Goal: Complete application form: Complete application form

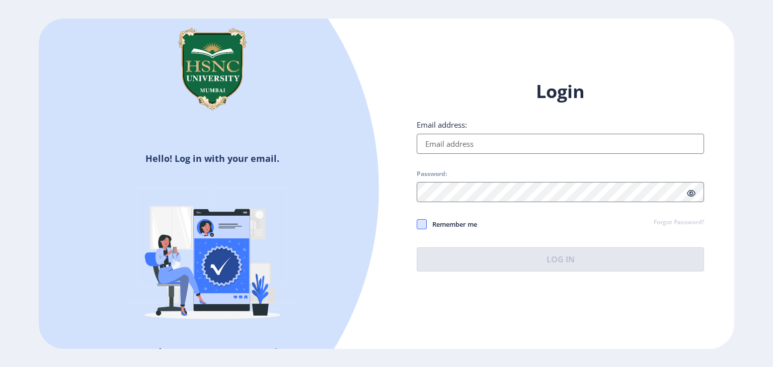
click at [421, 225] on span at bounding box center [422, 224] width 10 height 10
click at [417, 225] on input "Remember me" at bounding box center [417, 224] width 1 height 1
checkbox input "true"
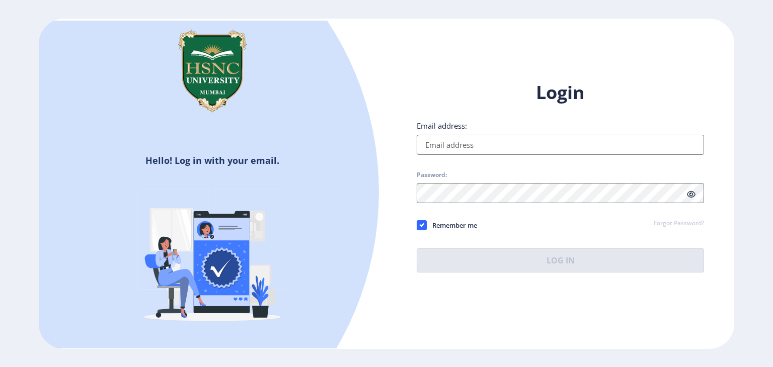
click at [444, 143] on input "Email address:" at bounding box center [560, 145] width 287 height 20
type input "[EMAIL_ADDRESS][DOMAIN_NAME]"
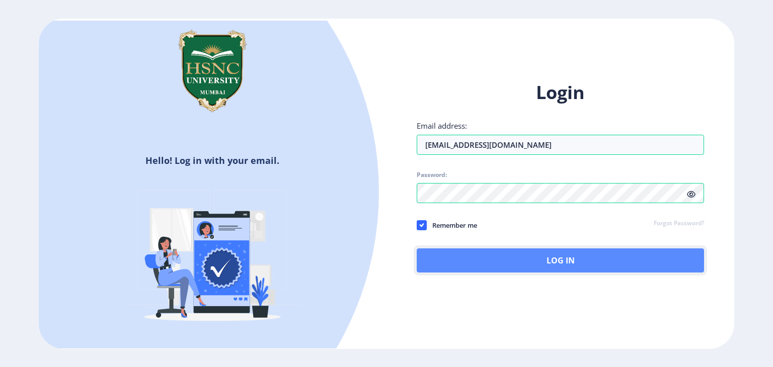
click at [461, 261] on button "Log In" at bounding box center [560, 261] width 287 height 24
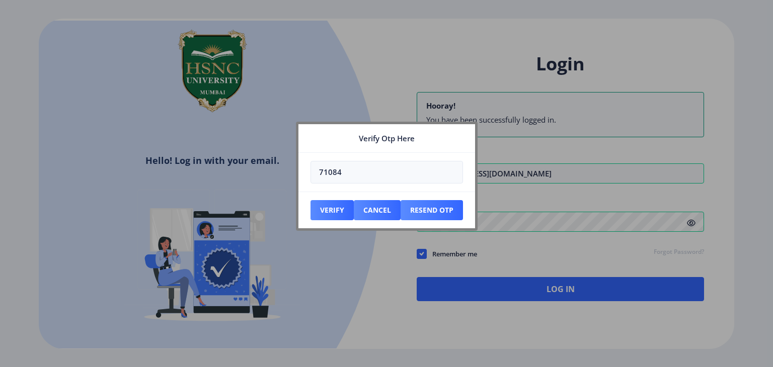
type input "710847"
click at [338, 209] on button "Verify" at bounding box center [332, 210] width 43 height 20
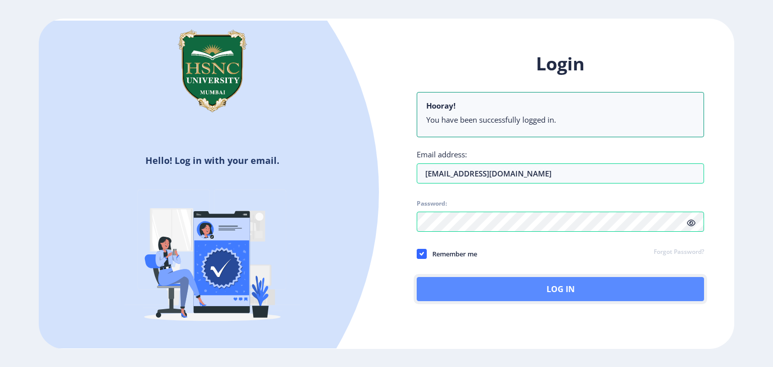
click at [533, 292] on button "Log In" at bounding box center [560, 289] width 287 height 24
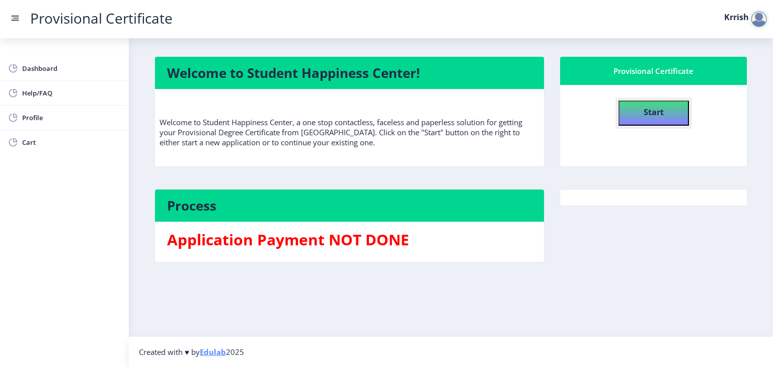
click at [635, 110] on button "Start" at bounding box center [654, 113] width 70 height 25
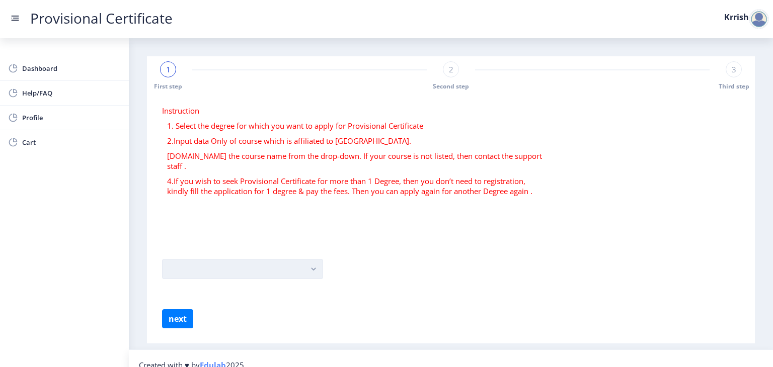
click at [308, 260] on button "button" at bounding box center [242, 269] width 161 height 20
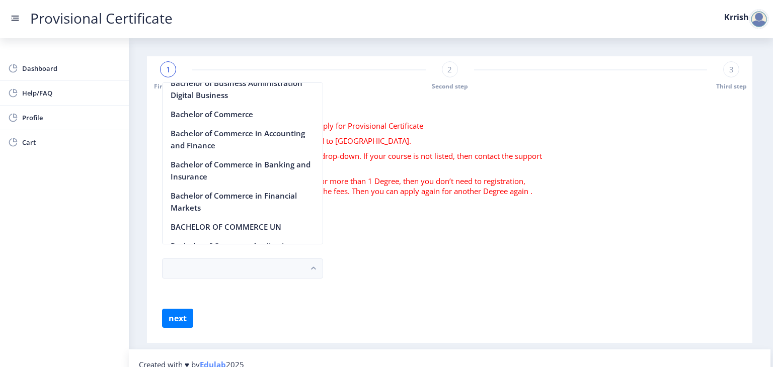
scroll to position [348, 0]
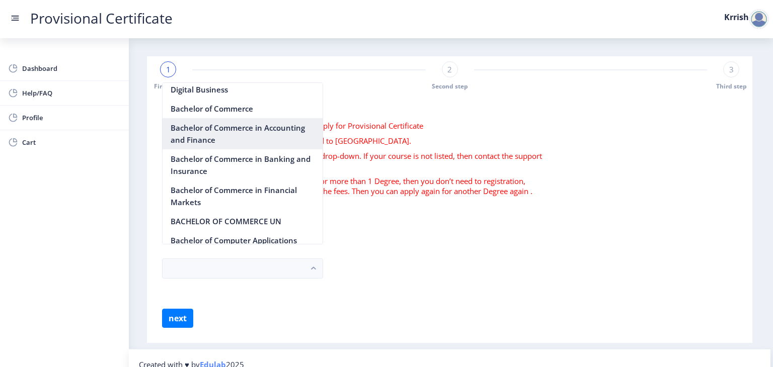
click at [264, 139] on nb-option "Bachelor of Commerce in Accounting and Finance" at bounding box center [243, 133] width 160 height 31
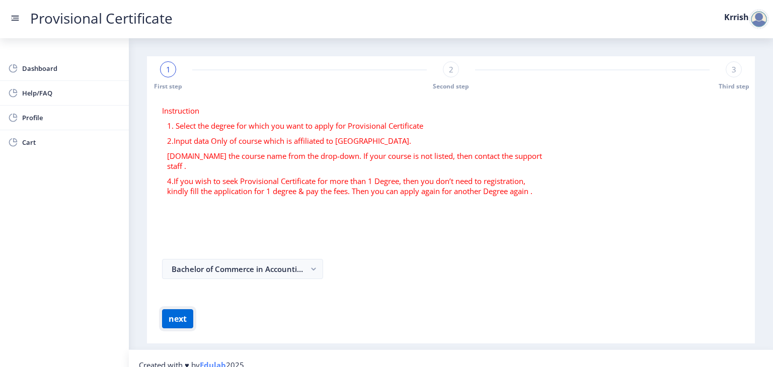
click at [172, 311] on button "next" at bounding box center [177, 319] width 31 height 19
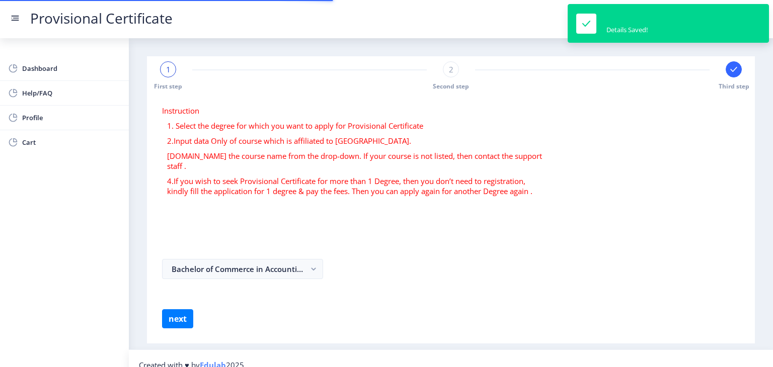
select select
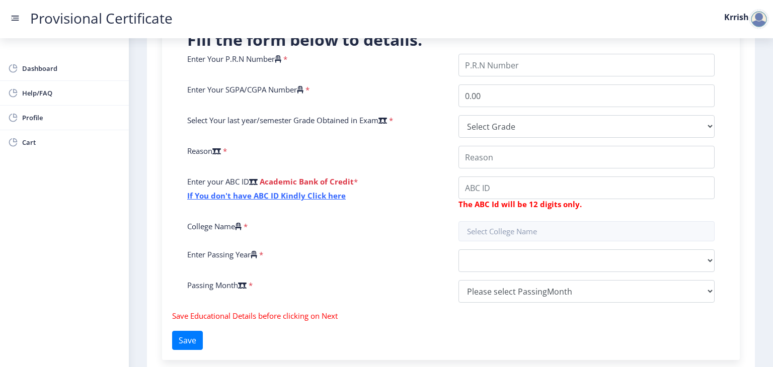
scroll to position [250, 0]
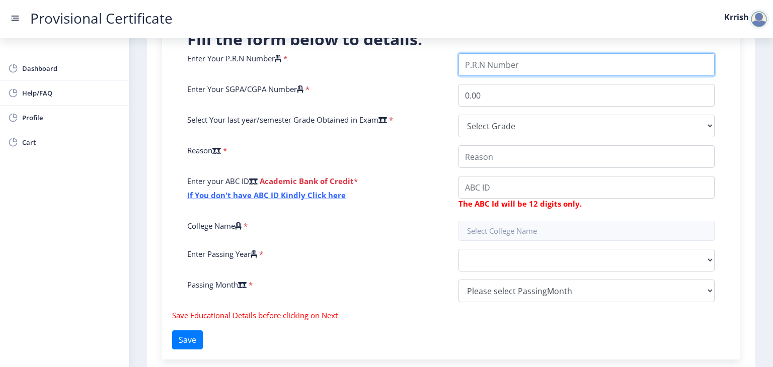
click at [495, 61] on input "Enter Your P.R.N Number" at bounding box center [587, 64] width 256 height 23
type input "2022230110090128"
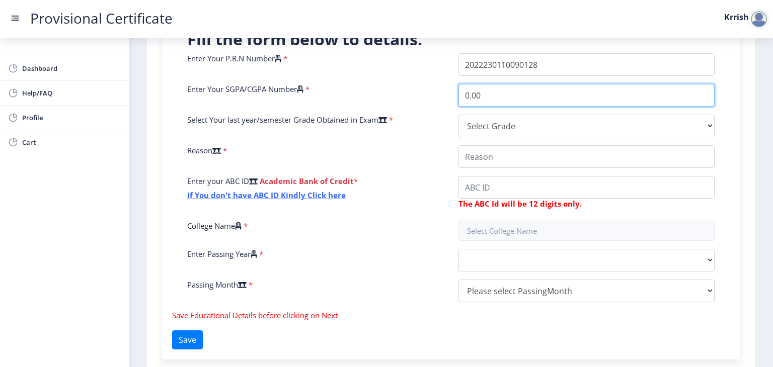
click at [533, 90] on input "0.00" at bounding box center [587, 95] width 256 height 23
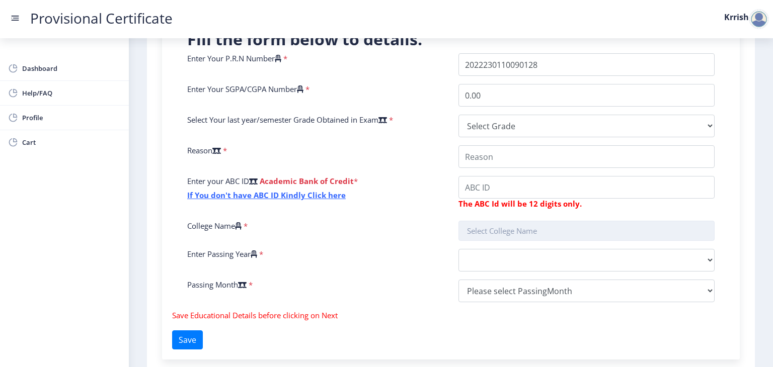
click at [560, 227] on input "text" at bounding box center [587, 231] width 256 height 20
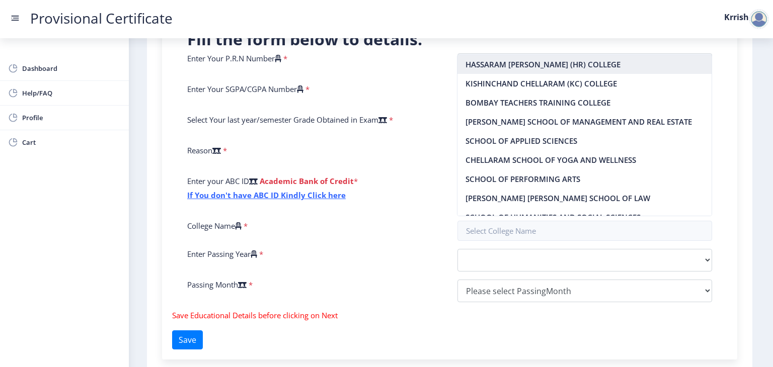
click at [592, 64] on nb-option "HASSARAM [PERSON_NAME] (HR) COLLEGE" at bounding box center [585, 64] width 254 height 19
type input "HASSARAM [PERSON_NAME] (HR) COLLEGE"
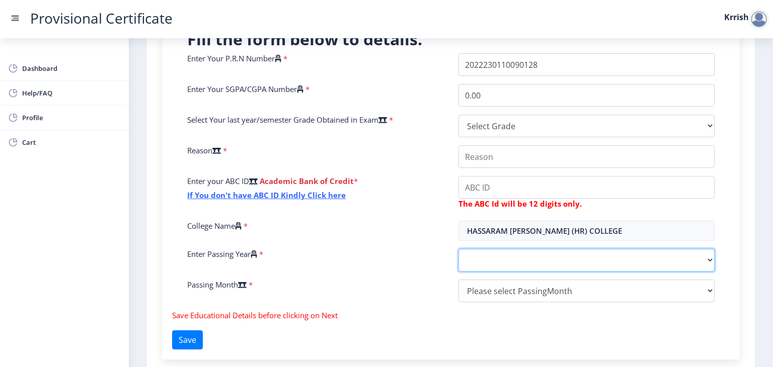
click at [515, 259] on select "2025 2024 2023 2022 2021 2020 2019 2018 2017 2016 2015 2014 2013 2012 2011 2010…" at bounding box center [587, 260] width 256 height 23
select select "2025"
click at [459, 249] on select "2025 2024 2023 2022 2021 2020 2019 2018 2017 2016 2015 2014 2013 2012 2011 2010…" at bounding box center [587, 260] width 256 height 23
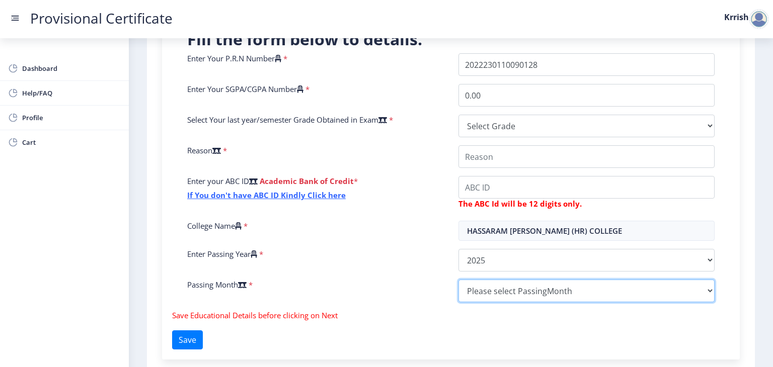
click at [505, 285] on select "Please select PassingMonth (01) January (02) February (03) March (04) April (05…" at bounding box center [587, 291] width 256 height 23
select select "March"
click at [459, 280] on select "Please select PassingMonth (01) January (02) February (03) March (04) April (05…" at bounding box center [587, 291] width 256 height 23
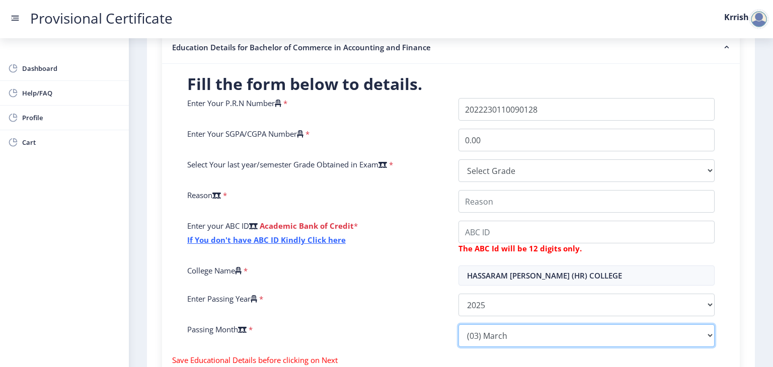
scroll to position [205, 0]
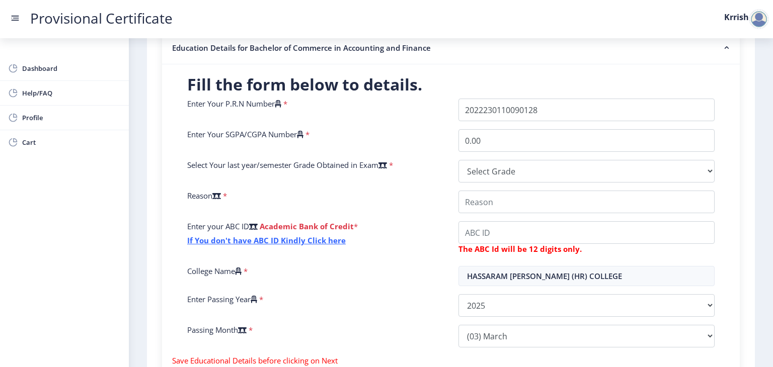
click at [393, 161] on span "*" at bounding box center [390, 165] width 6 height 10
click at [396, 170] on div "Select Your last year/semester Grade Obtained in Exam *" at bounding box center [315, 171] width 271 height 23
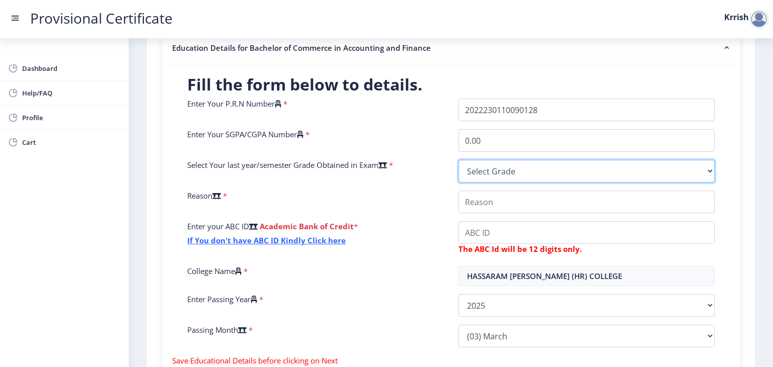
click at [483, 174] on select "Select Grade O A+ A B+ B C D F(Fail)" at bounding box center [587, 171] width 256 height 23
select select "A"
click at [459, 160] on select "Select Grade O A+ A B+ B C D F(Fail)" at bounding box center [587, 171] width 256 height 23
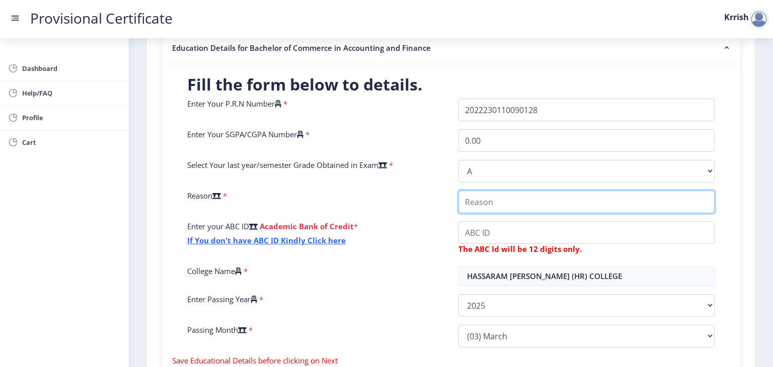
click at [534, 206] on input "College Name" at bounding box center [587, 202] width 256 height 23
type input "c"
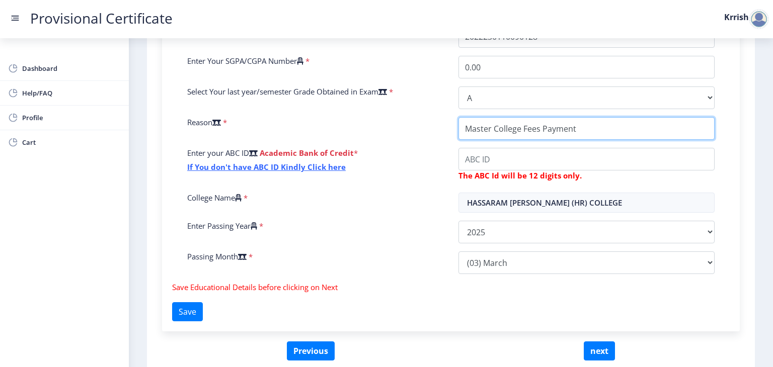
scroll to position [292, 0]
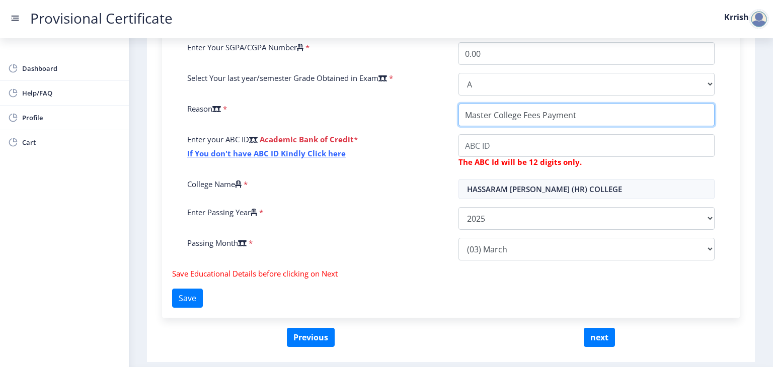
type input "Master College Fees Payment"
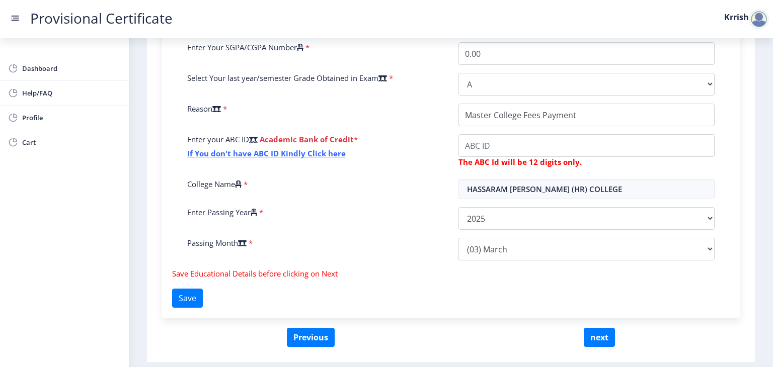
click at [381, 276] on div "Fill the form below to details. Enter Your P.R.N Number * Enter Your SGPA/CGPA …" at bounding box center [451, 147] width 578 height 341
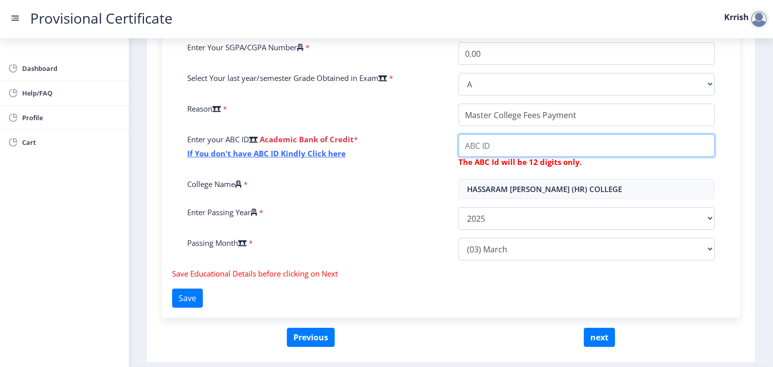
click at [474, 141] on input "College Name" at bounding box center [587, 145] width 256 height 23
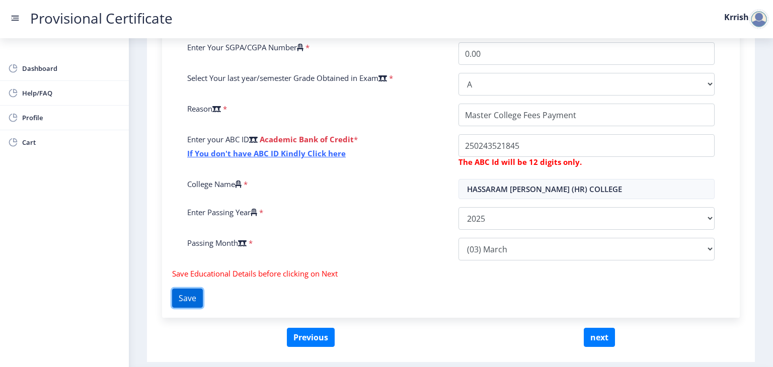
click at [190, 300] on button "Save" at bounding box center [187, 298] width 31 height 19
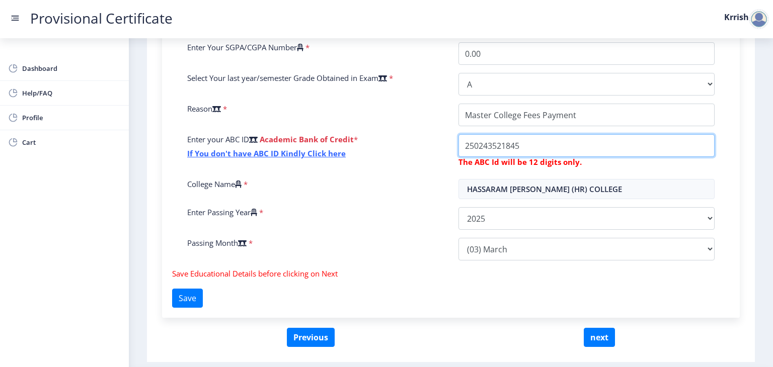
click at [555, 126] on input "College Name" at bounding box center [587, 115] width 256 height 23
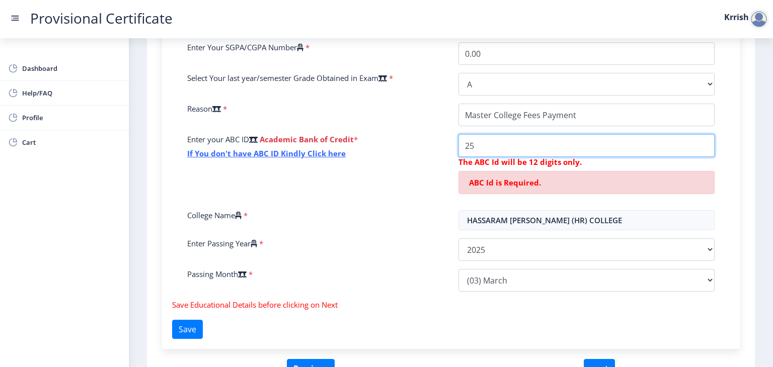
type input "2"
type input "250243521845"
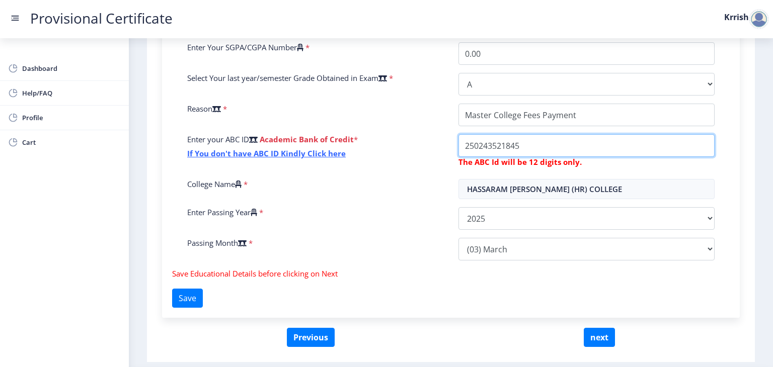
click at [172, 289] on button "Save" at bounding box center [187, 298] width 31 height 19
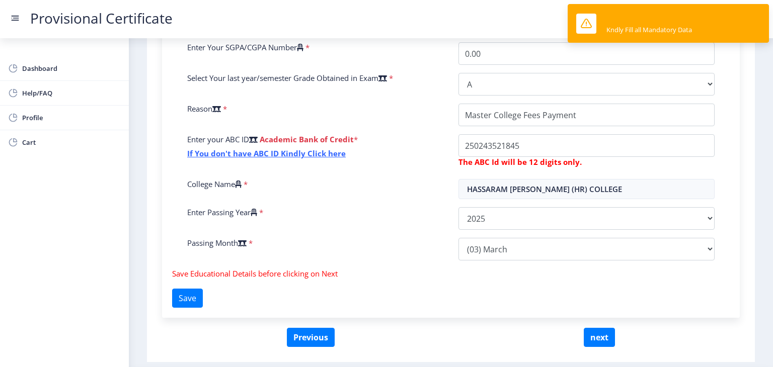
click at [571, 287] on div "Fill the form below to details. Enter Your P.R.N Number * Enter Your SGPA/CGPA …" at bounding box center [451, 147] width 578 height 341
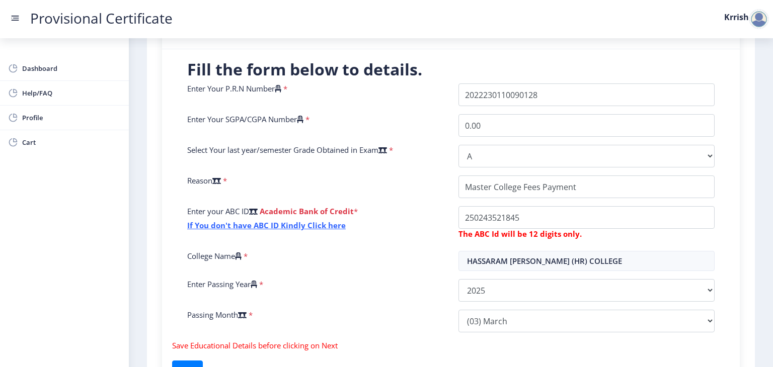
scroll to position [220, 0]
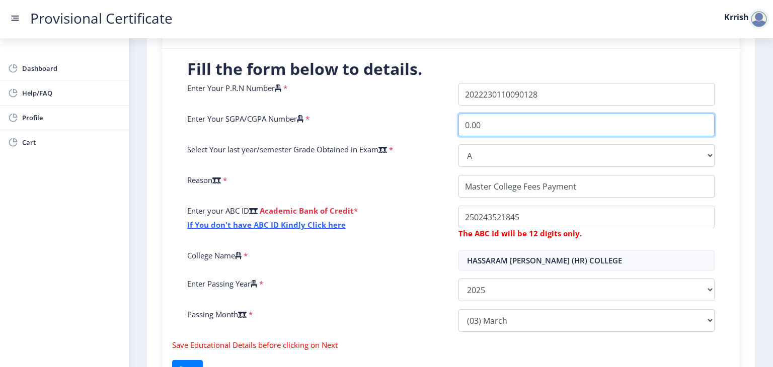
click at [525, 127] on input "0.00" at bounding box center [587, 125] width 256 height 23
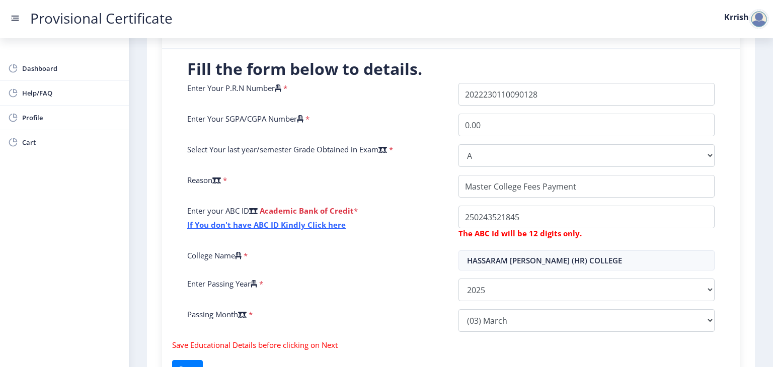
click at [304, 118] on icon at bounding box center [300, 119] width 7 height 8
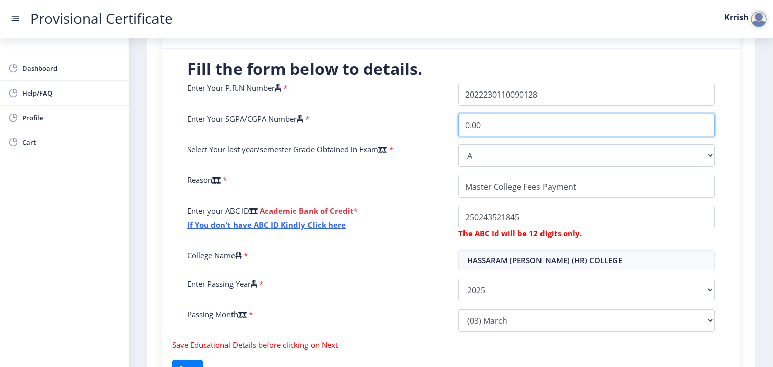
click at [459, 118] on input "0.00" at bounding box center [587, 125] width 256 height 23
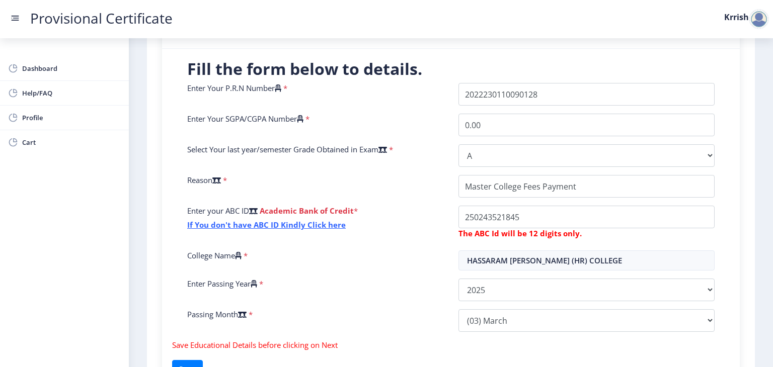
click at [310, 119] on span "*" at bounding box center [307, 119] width 6 height 10
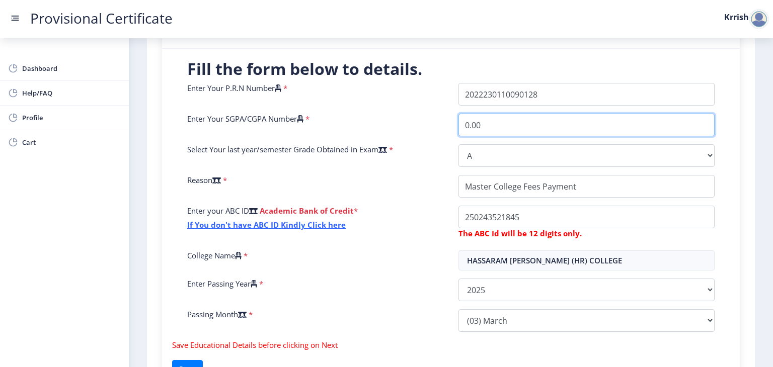
click at [471, 125] on input "0.00" at bounding box center [587, 125] width 256 height 23
type input "0"
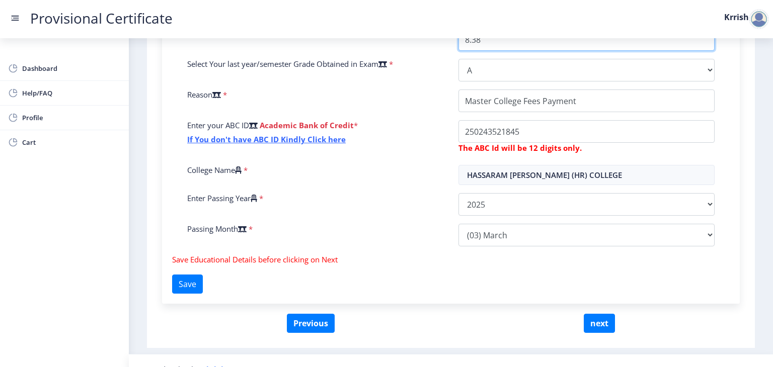
scroll to position [312, 0]
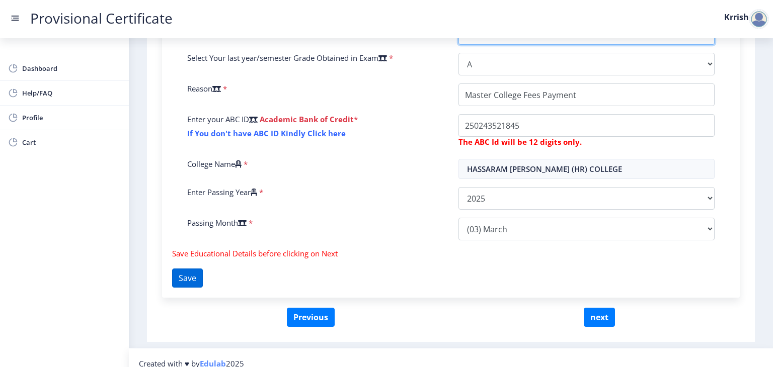
type input "8.38"
click at [193, 274] on button "Save" at bounding box center [187, 278] width 31 height 19
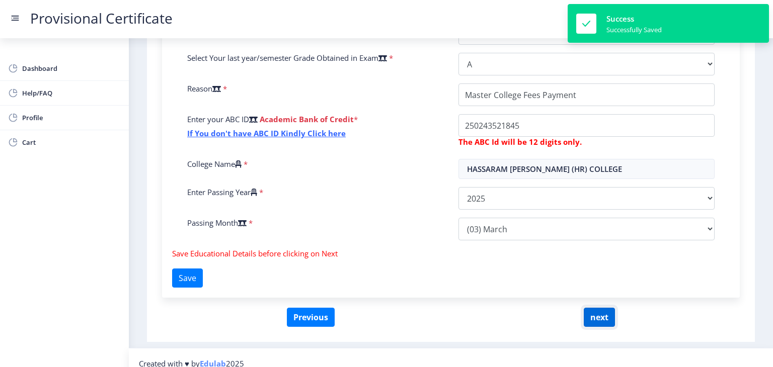
click at [606, 324] on button "next" at bounding box center [599, 317] width 31 height 19
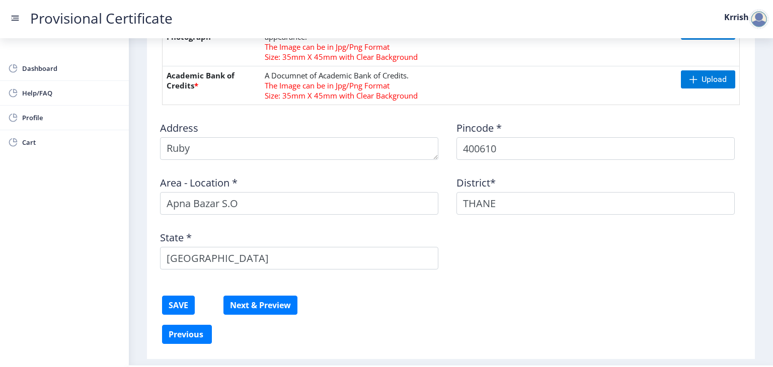
scroll to position [547, 0]
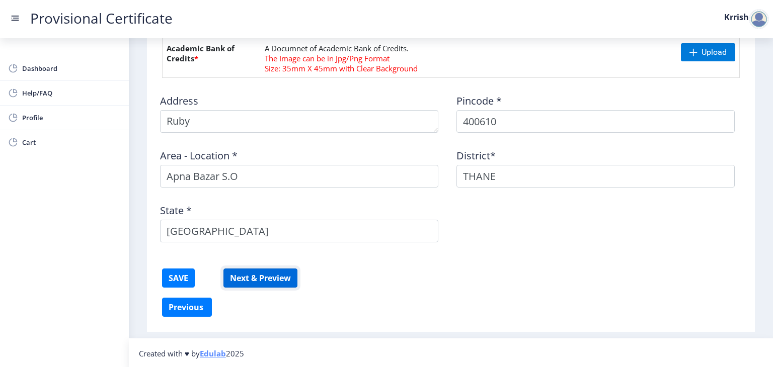
click at [288, 275] on button "Next & Preview" at bounding box center [261, 278] width 74 height 19
click at [246, 26] on nav "Provisional Certificate Krrish" at bounding box center [386, 19] width 773 height 38
